Goal: Register for event/course

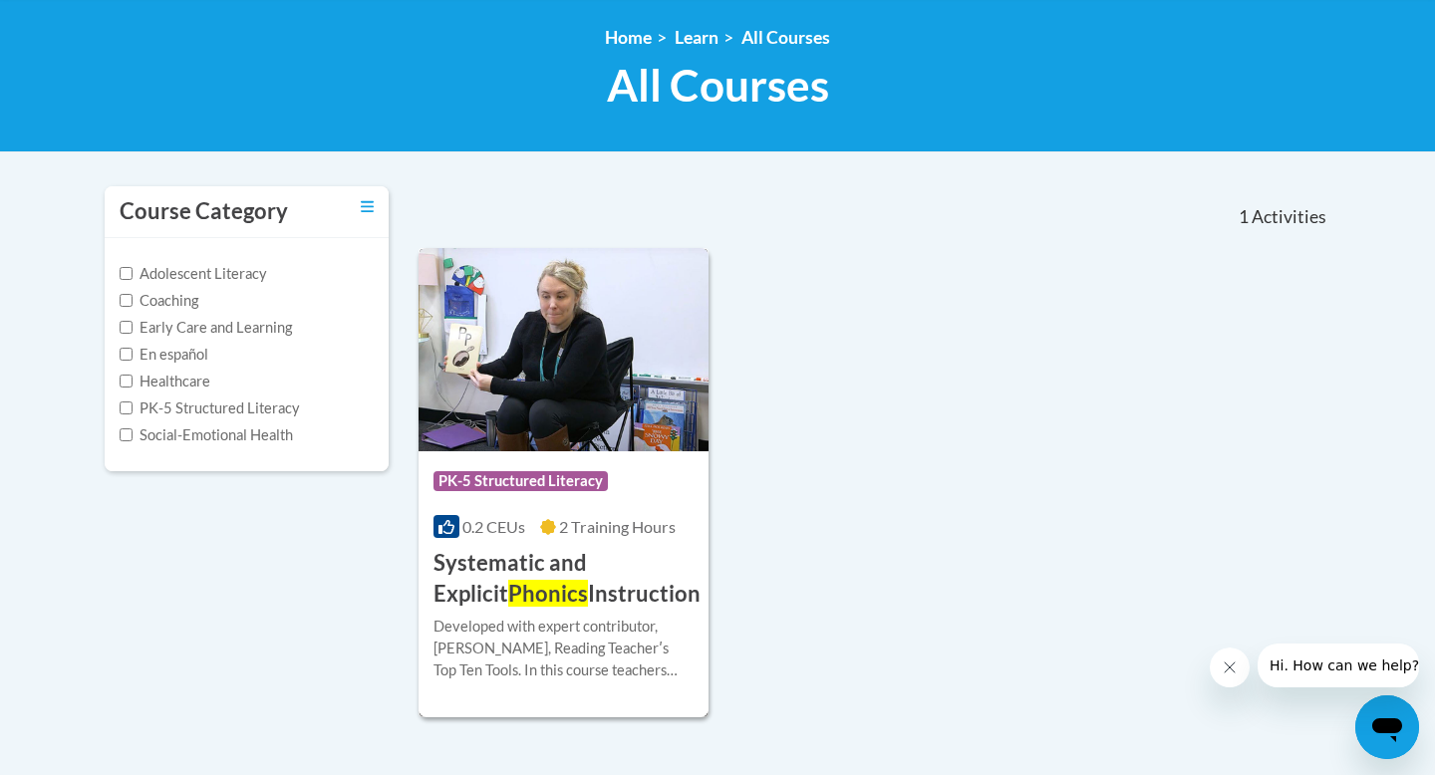
click at [584, 600] on h3 "Systematic and Explicit Phonics Instruction" at bounding box center [566, 579] width 267 height 62
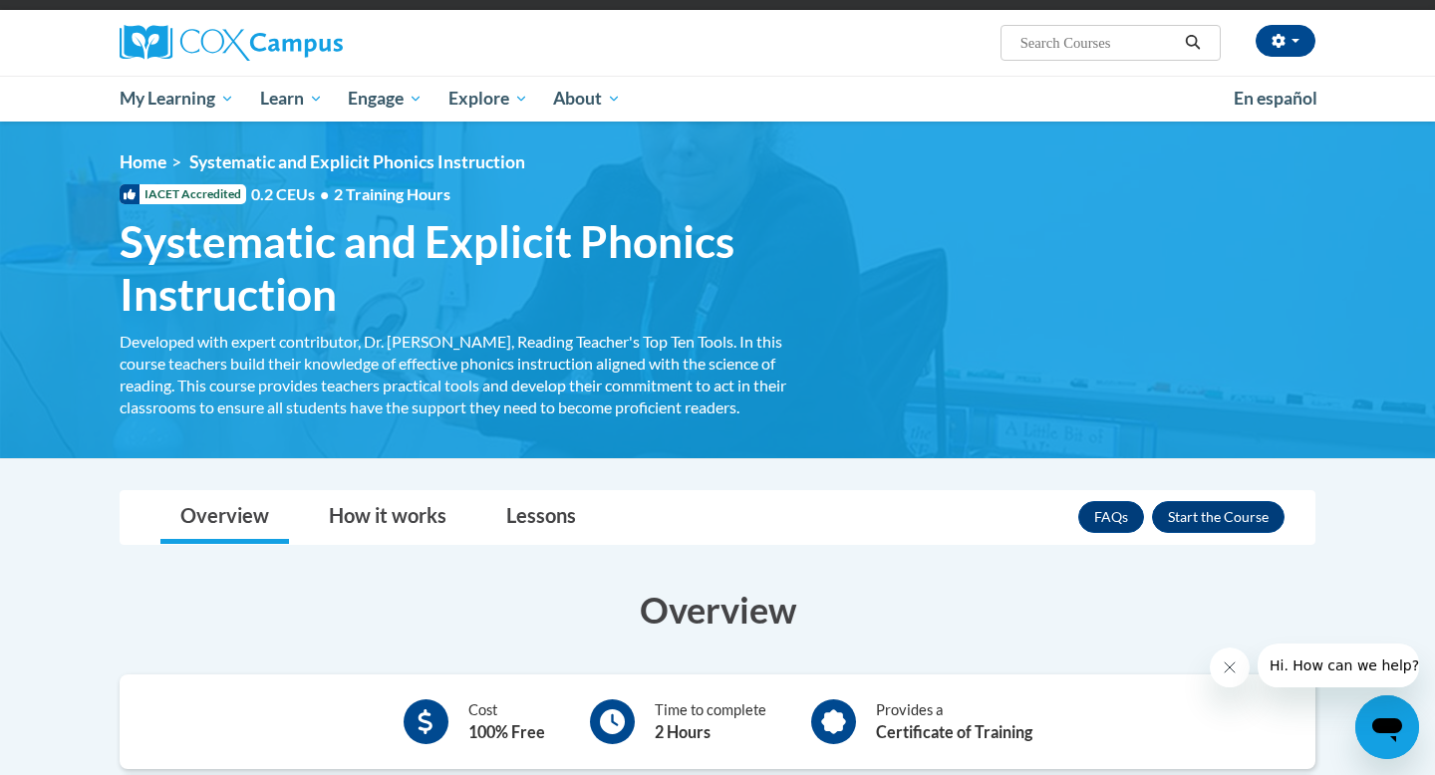
scroll to position [130, 0]
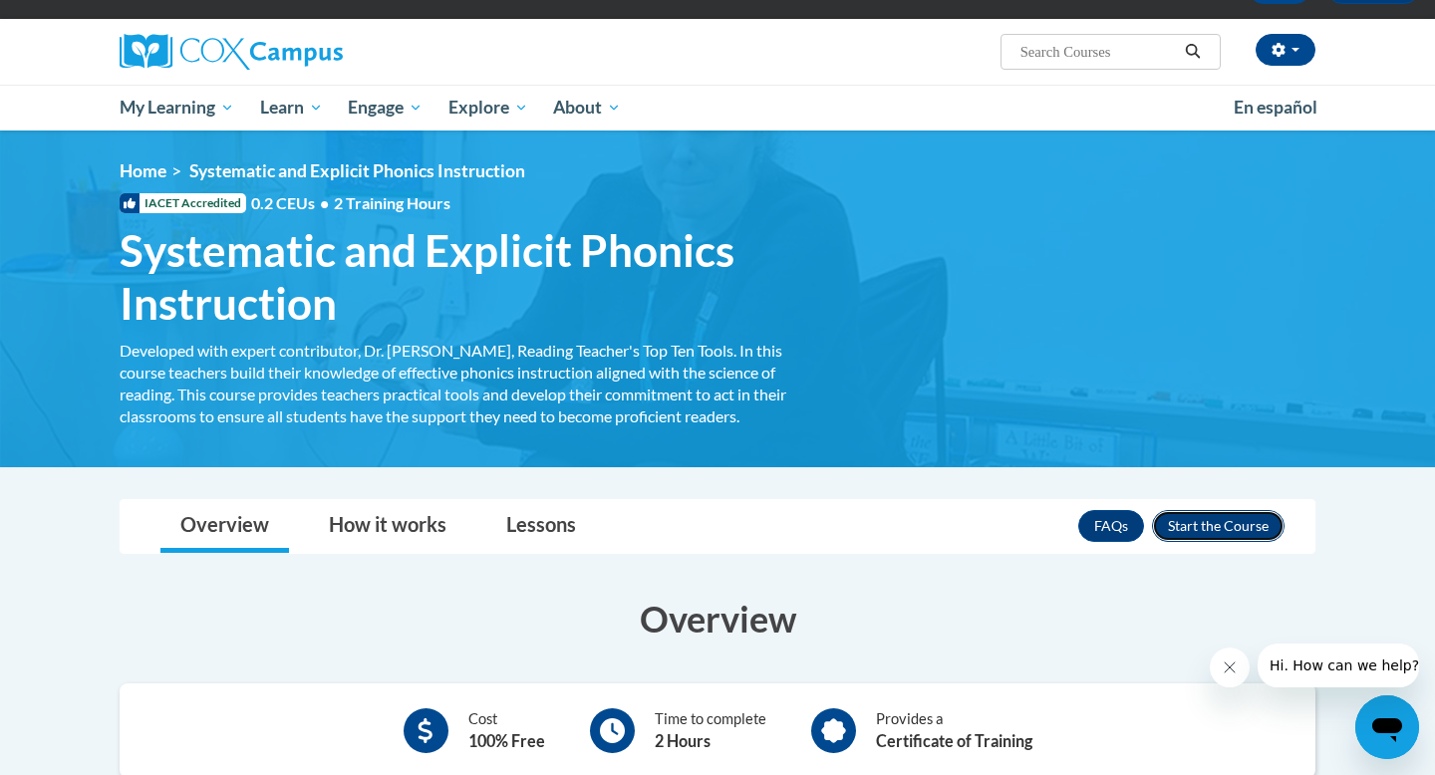
click at [1192, 532] on button "Enroll" at bounding box center [1218, 526] width 133 height 32
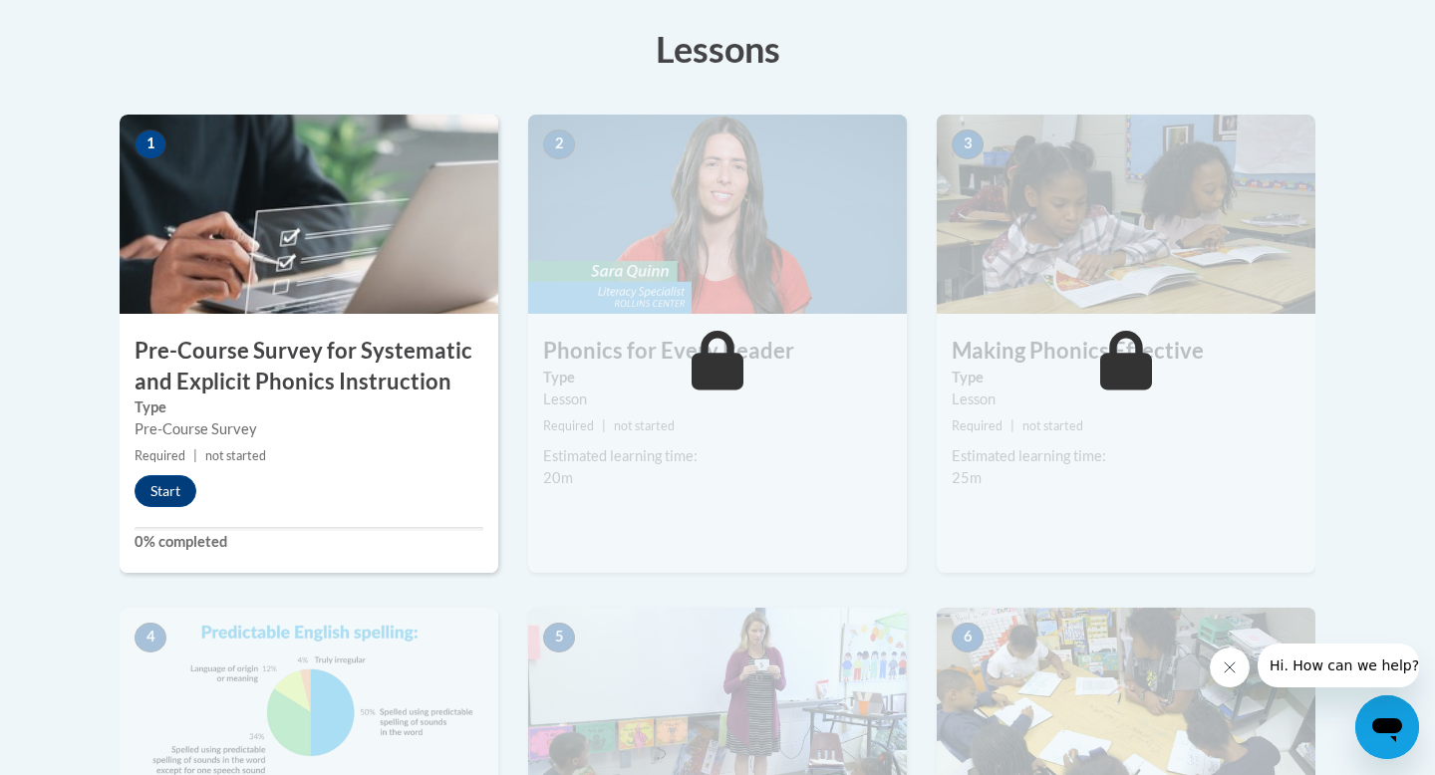
scroll to position [559, 0]
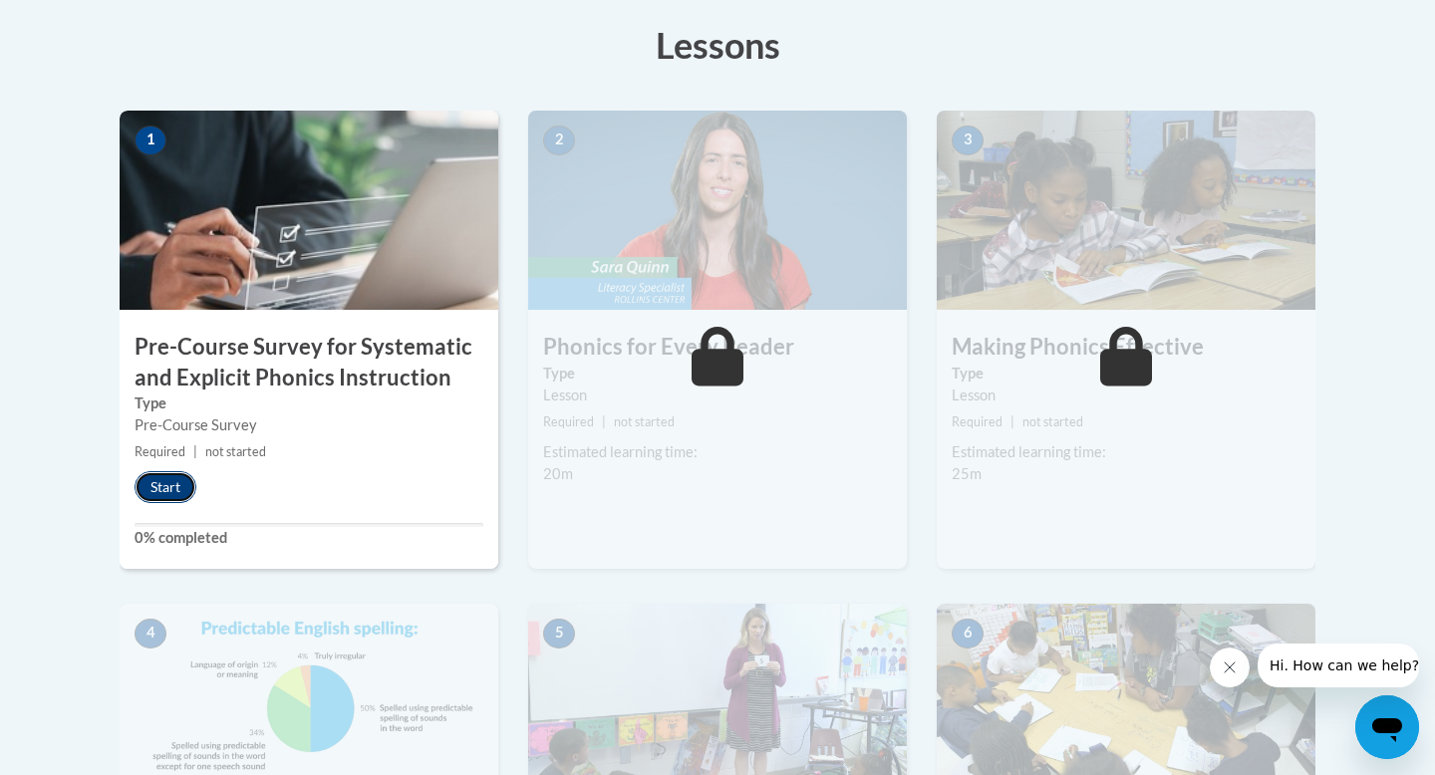
click at [168, 479] on button "Start" at bounding box center [166, 487] width 62 height 32
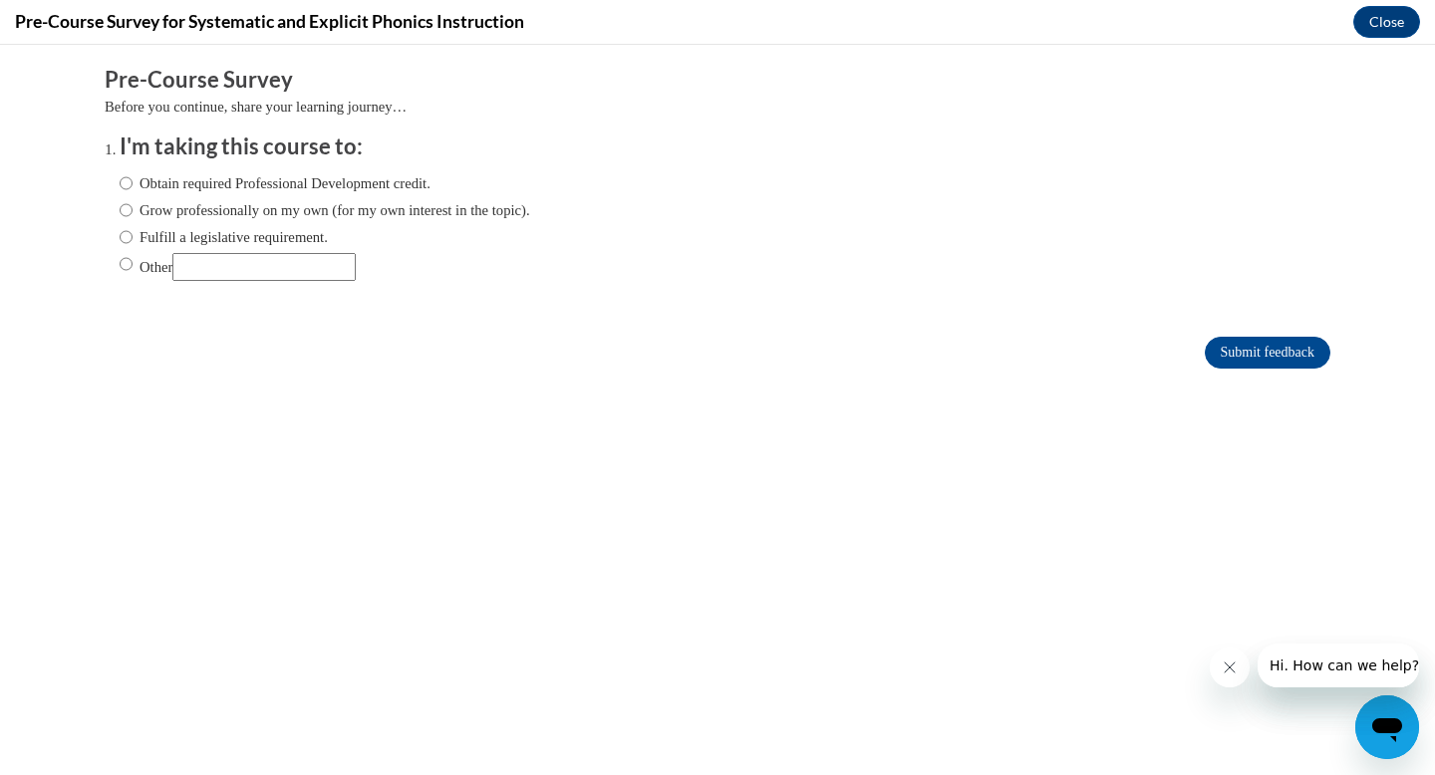
scroll to position [0, 0]
click at [306, 186] on label "Obtain required Professional Development credit." at bounding box center [275, 183] width 311 height 22
click at [133, 186] on input "Obtain required Professional Development credit." at bounding box center [126, 183] width 13 height 22
radio input "true"
click at [1275, 365] on input "Submit feedback" at bounding box center [1268, 353] width 126 height 32
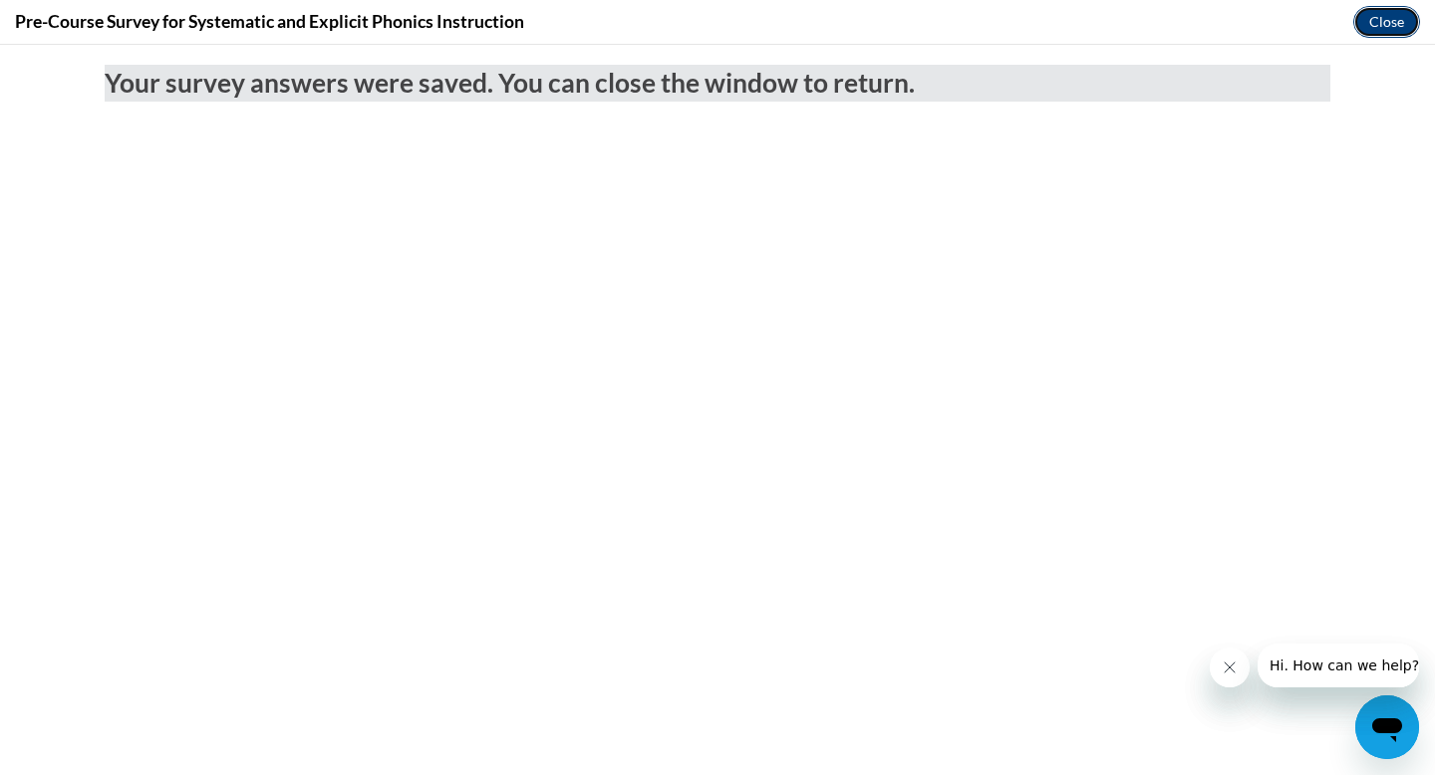
click at [1392, 31] on button "Close" at bounding box center [1386, 22] width 67 height 32
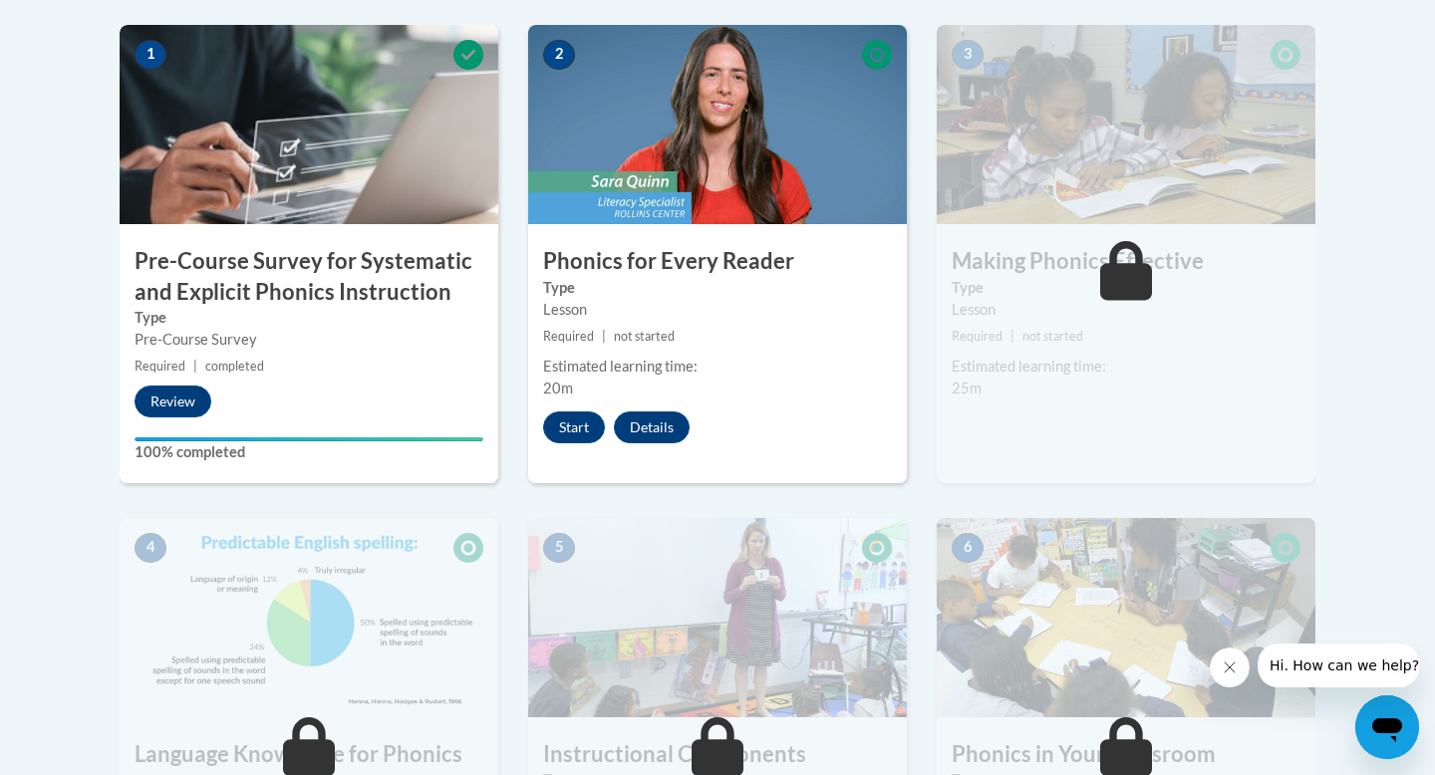
scroll to position [608, 0]
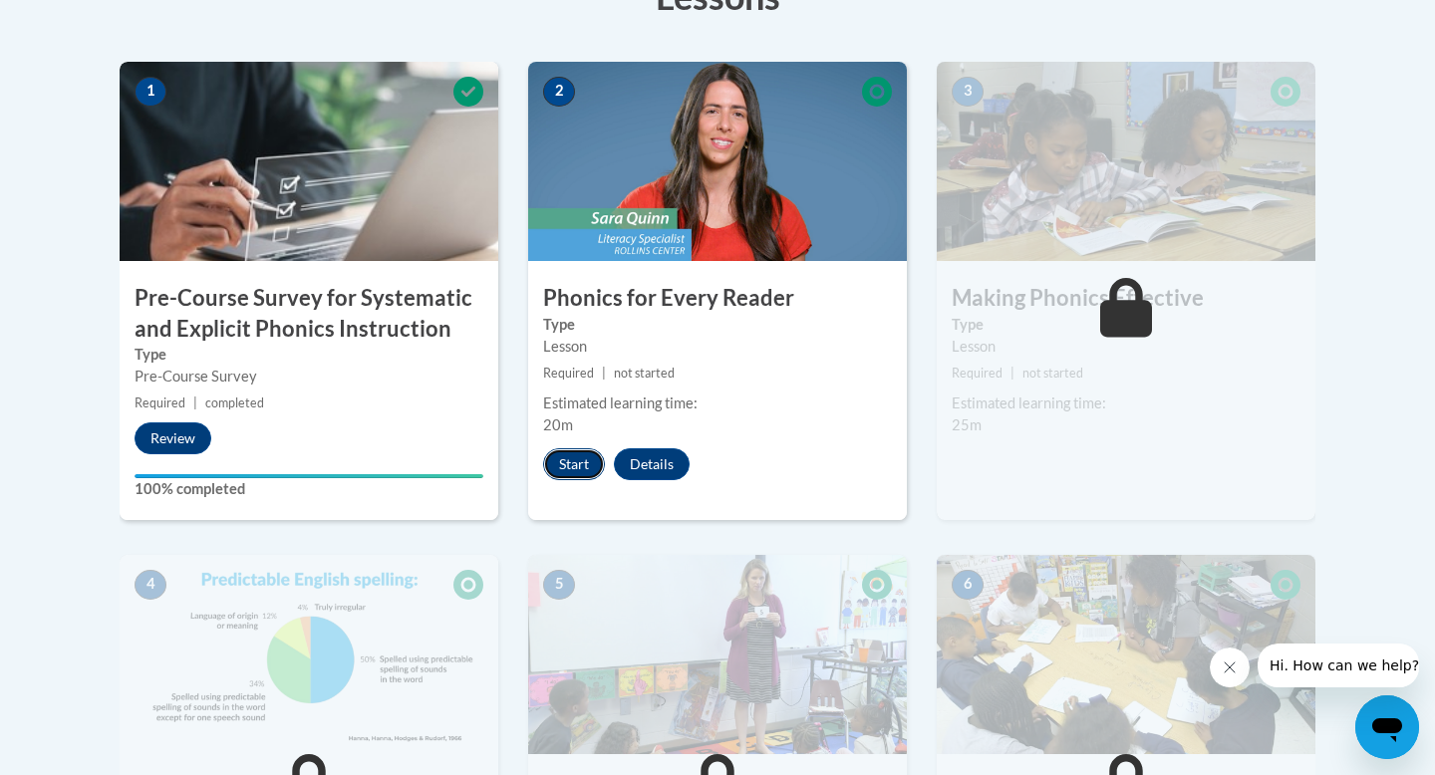
click at [564, 469] on button "Start" at bounding box center [574, 464] width 62 height 32
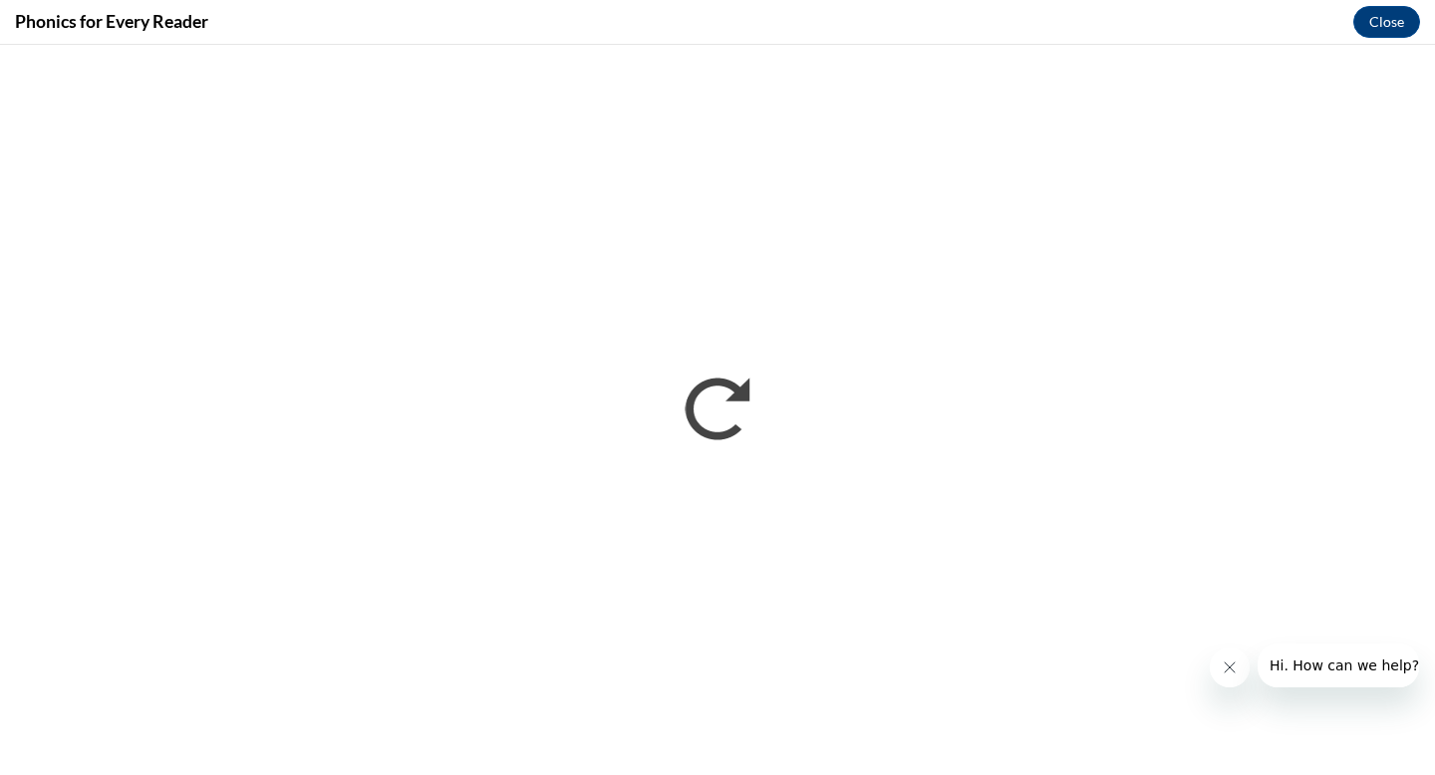
scroll to position [0, 0]
